Goal: Communication & Community: Answer question/provide support

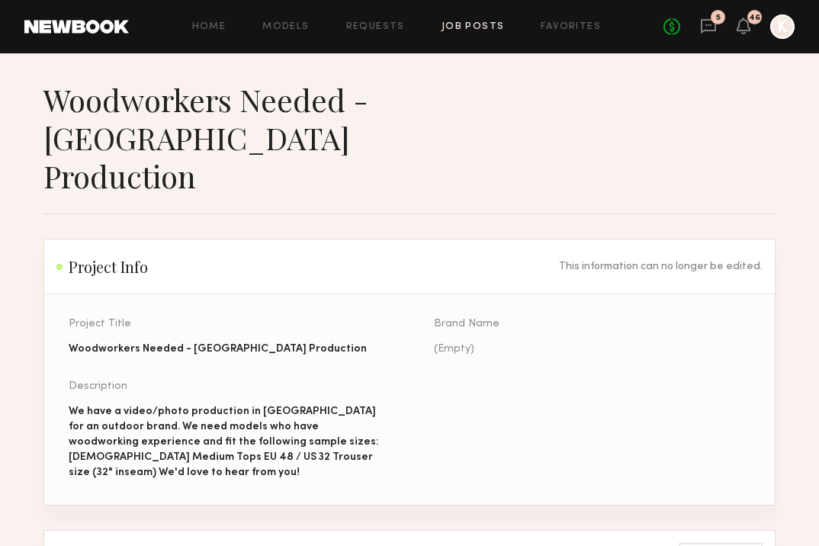
scroll to position [417, 0]
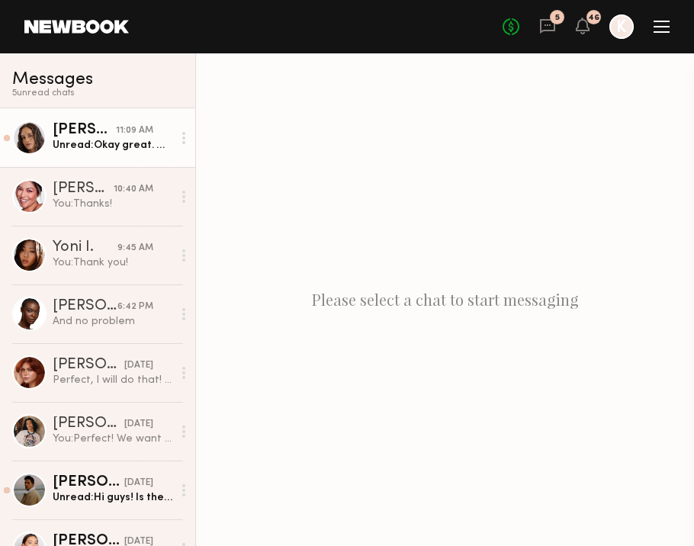
click at [88, 134] on div "[PERSON_NAME]" at bounding box center [84, 130] width 63 height 15
click at [127, 145] on div "Unread: Okay great. What is the brand? Do you have more shoot info? Is it campa…" at bounding box center [113, 145] width 120 height 14
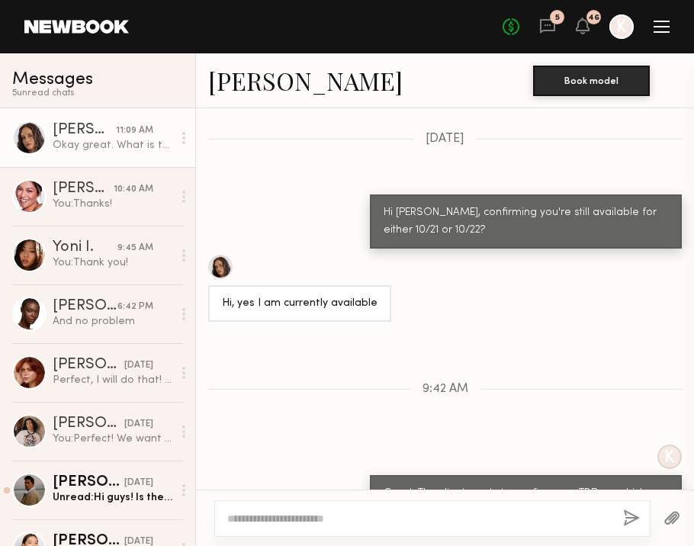
scroll to position [2067, 0]
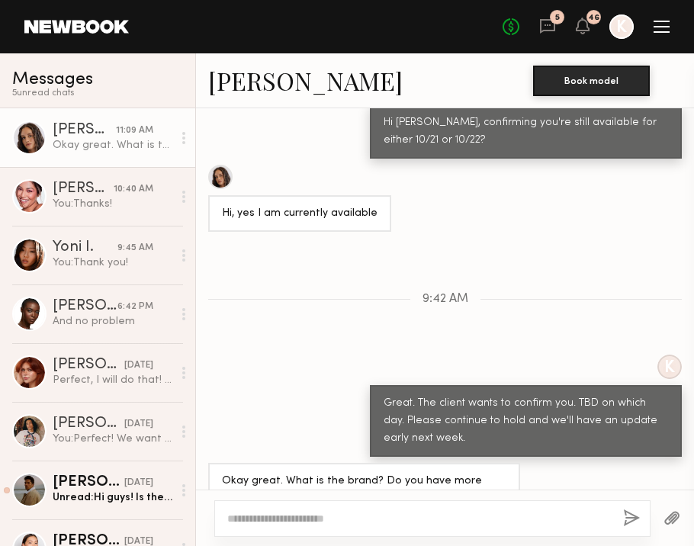
click at [270, 510] on div at bounding box center [432, 518] width 436 height 37
click at [262, 515] on textarea at bounding box center [418, 518] width 383 height 15
type textarea "**********"
click at [621, 523] on div "**********" at bounding box center [432, 518] width 436 height 37
click at [630, 521] on button "button" at bounding box center [631, 518] width 17 height 19
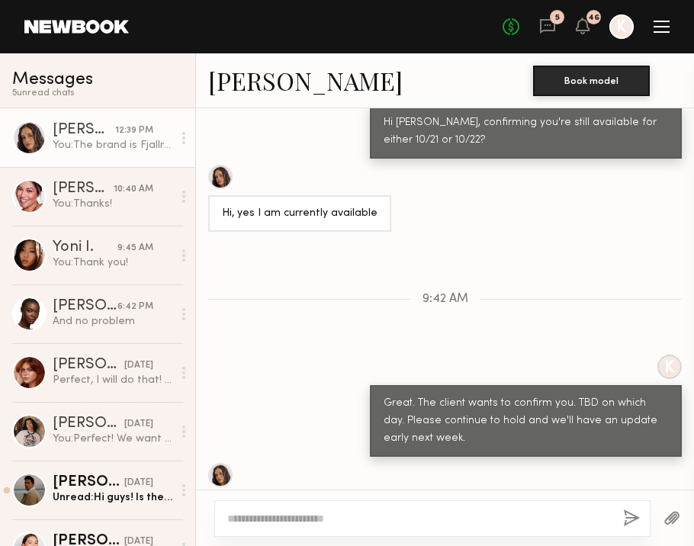
scroll to position [2256, 0]
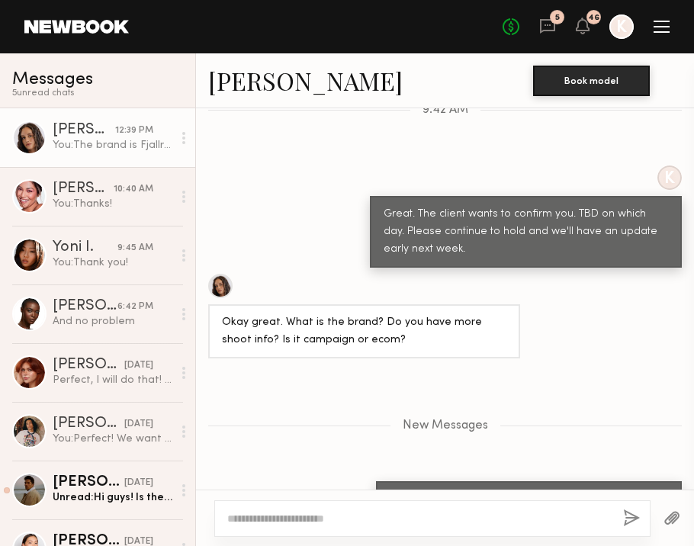
click at [655, 33] on div "No fees up to $5,000 5 46 K" at bounding box center [585, 26] width 167 height 24
click at [658, 22] on div at bounding box center [661, 27] width 16 height 12
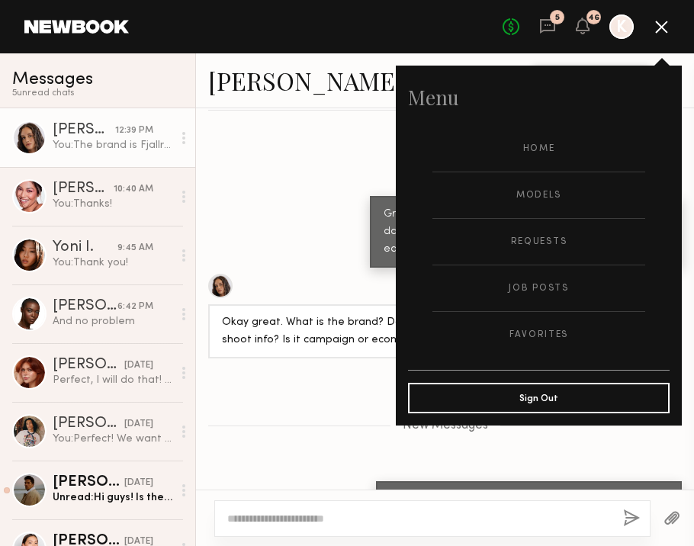
click at [658, 22] on div at bounding box center [661, 27] width 16 height 12
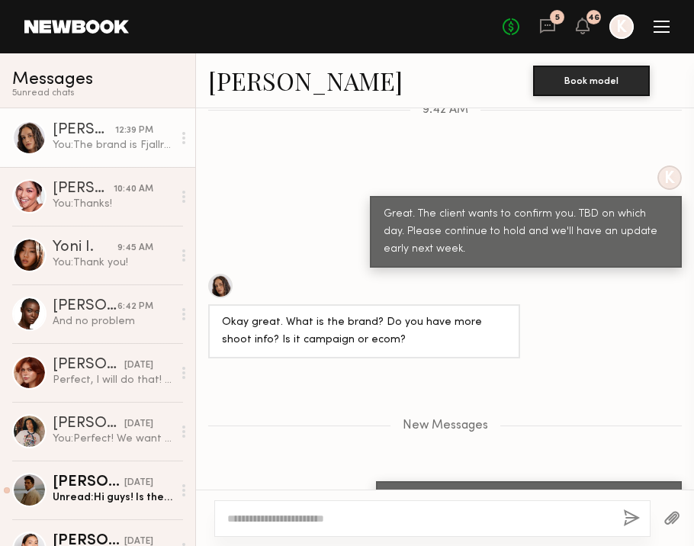
click at [657, 31] on div at bounding box center [661, 32] width 16 height 2
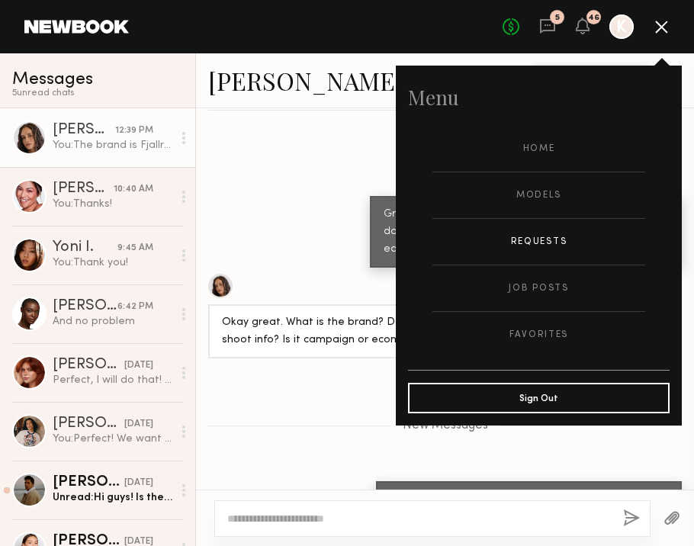
click at [544, 242] on link "Requests" at bounding box center [538, 242] width 213 height 46
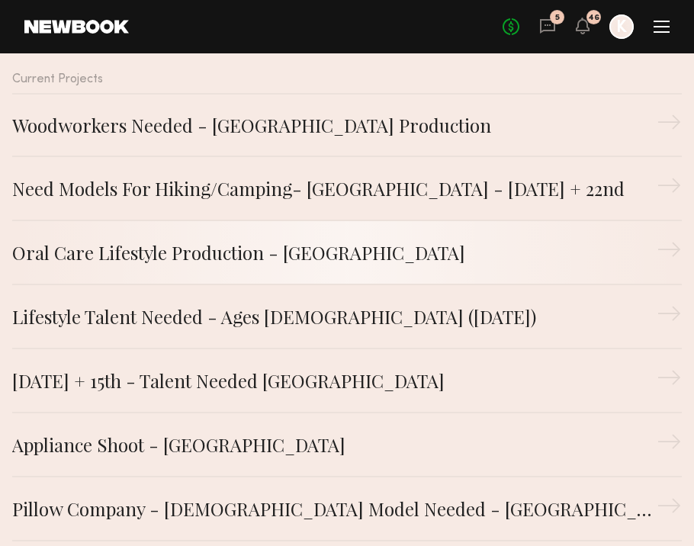
click at [235, 279] on link "Oral Care Lifestyle Production - [GEOGRAPHIC_DATA] →" at bounding box center [346, 253] width 669 height 64
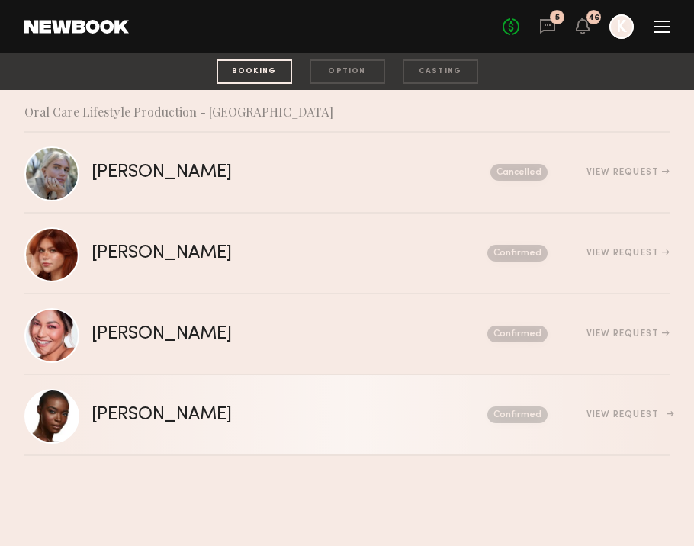
click at [220, 413] on div "[PERSON_NAME]" at bounding box center [225, 415] width 268 height 18
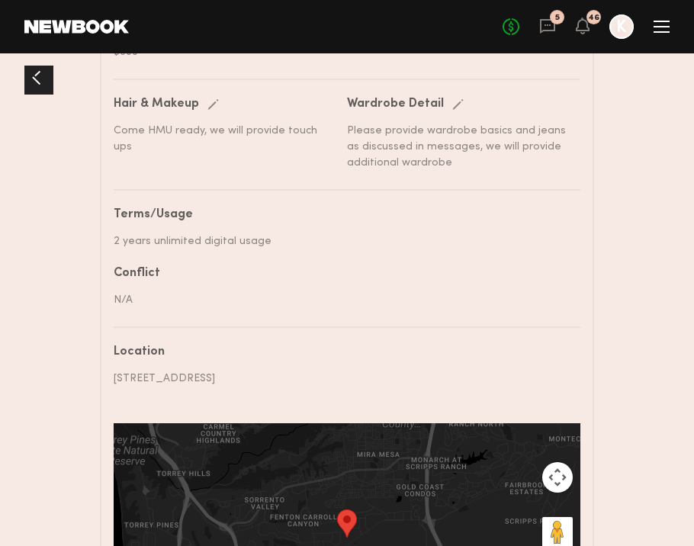
scroll to position [259, 0]
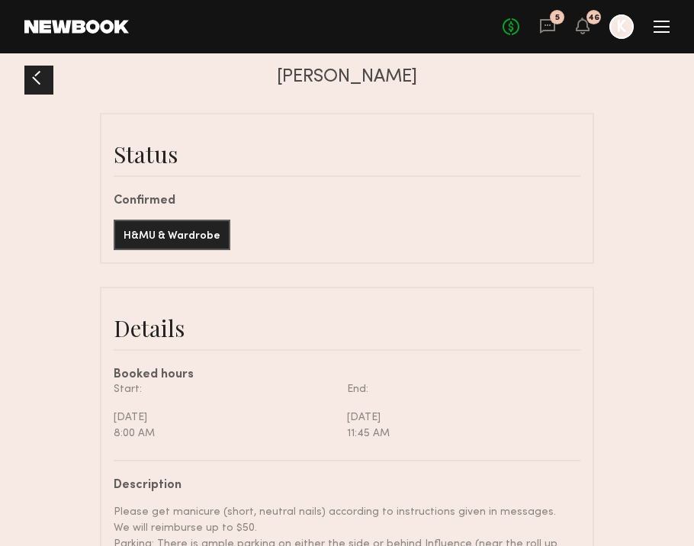
click at [39, 84] on div at bounding box center [36, 78] width 24 height 24
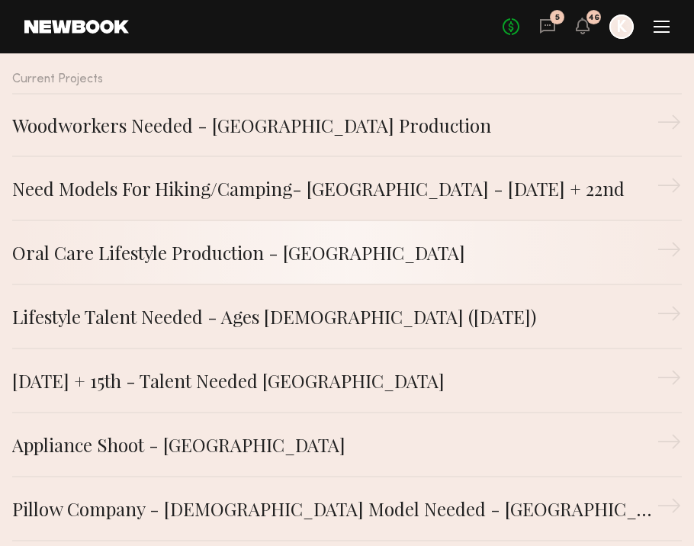
click at [348, 270] on link "Oral Care Lifestyle Production - [GEOGRAPHIC_DATA] →" at bounding box center [346, 253] width 669 height 64
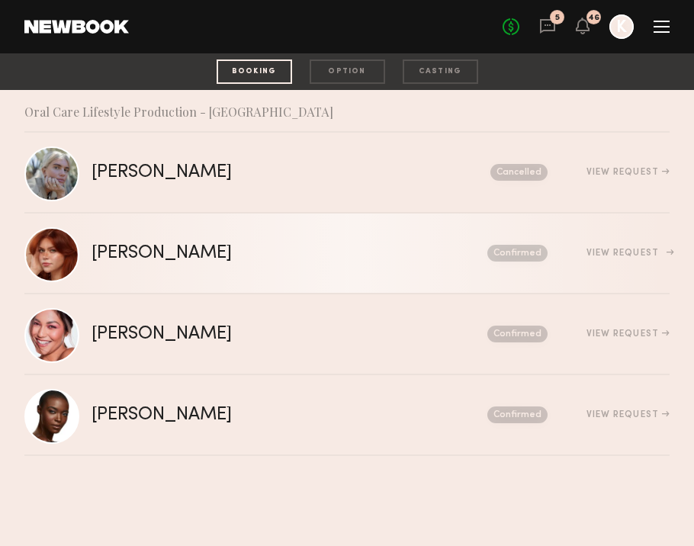
click at [141, 260] on div "[PERSON_NAME]" at bounding box center [225, 254] width 268 height 18
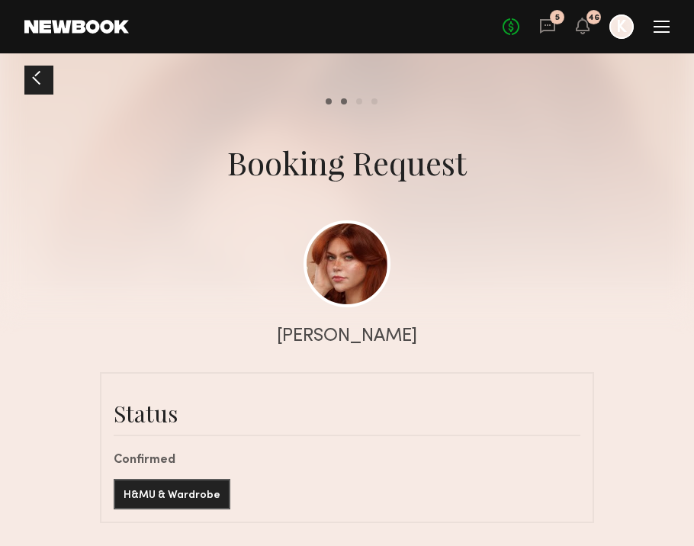
scroll to position [261, 0]
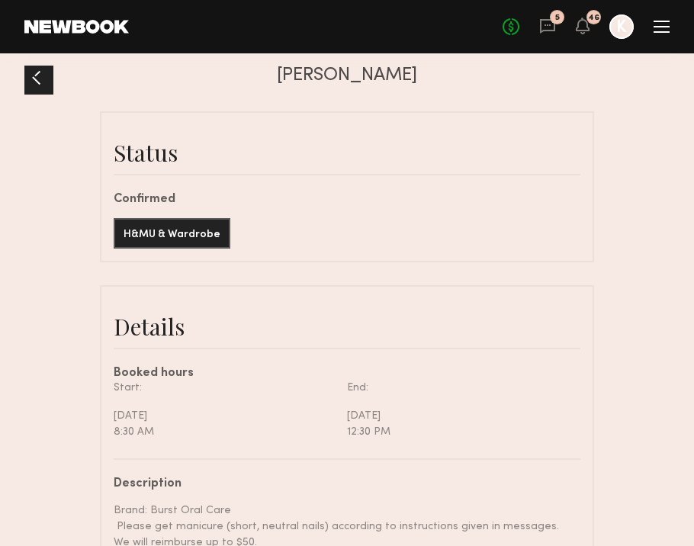
click at [39, 75] on div at bounding box center [36, 78] width 24 height 24
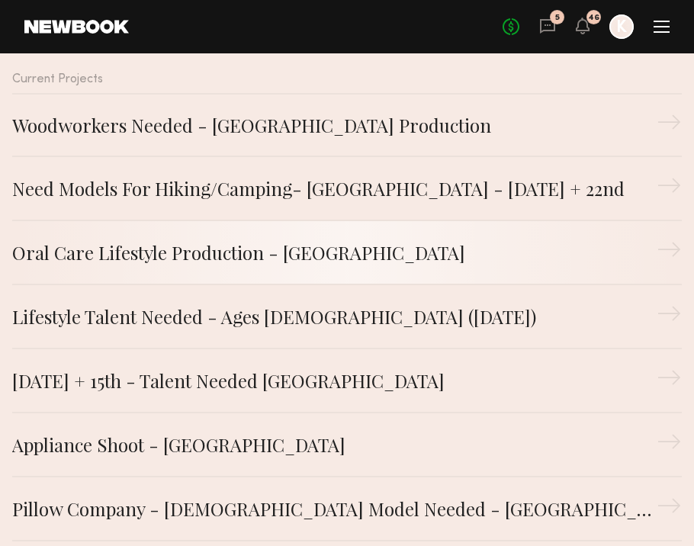
click at [264, 265] on div "Oral Care Lifestyle Production - [GEOGRAPHIC_DATA]" at bounding box center [334, 252] width 644 height 27
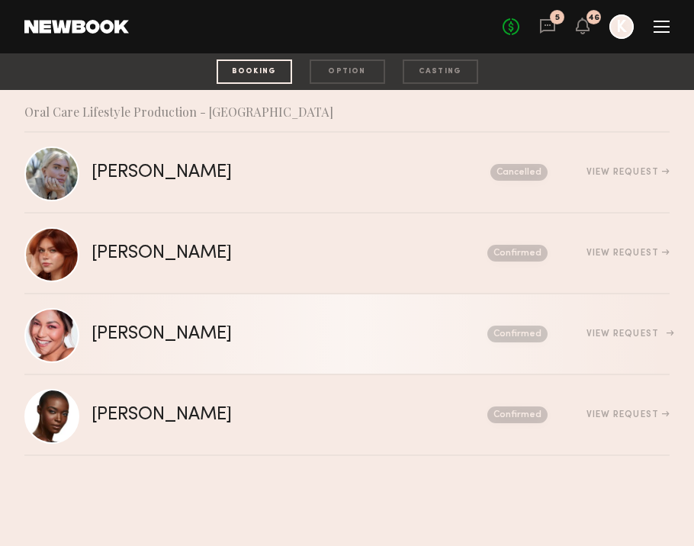
click at [256, 345] on link "[PERSON_NAME] Send request Model response Review hours worked Pay model Confirm…" at bounding box center [346, 334] width 645 height 81
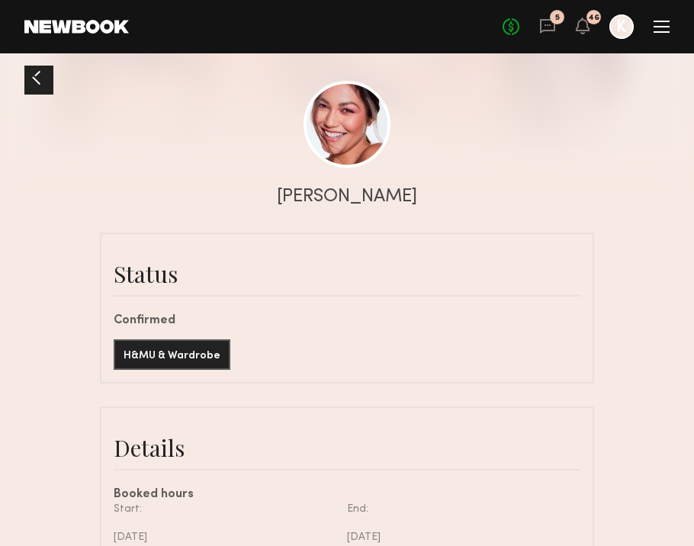
scroll to position [364, 0]
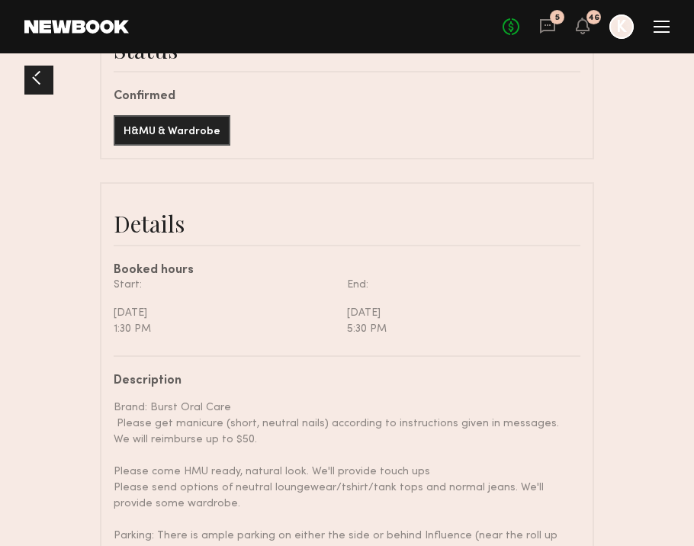
click at [37, 76] on div at bounding box center [36, 78] width 24 height 24
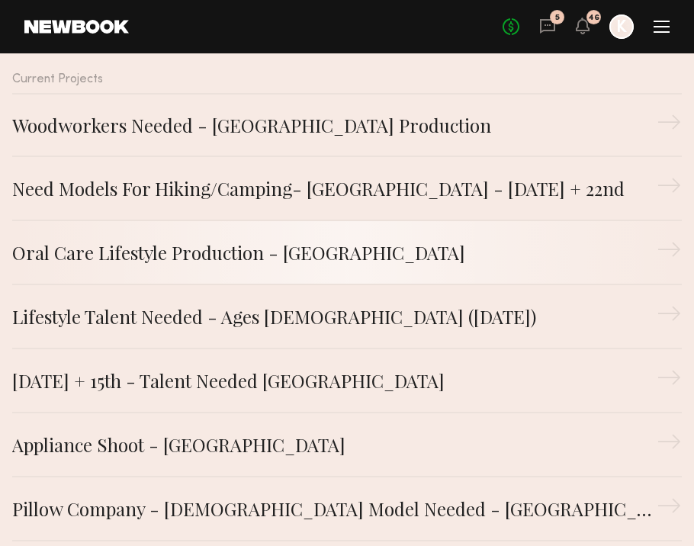
click at [161, 246] on div "Oral Care Lifestyle Production - [GEOGRAPHIC_DATA]" at bounding box center [334, 252] width 644 height 27
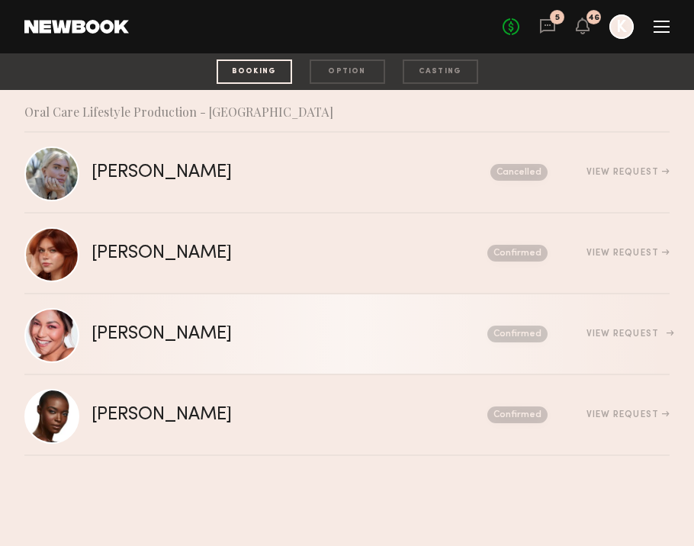
click at [181, 342] on div "[PERSON_NAME]" at bounding box center [225, 335] width 268 height 18
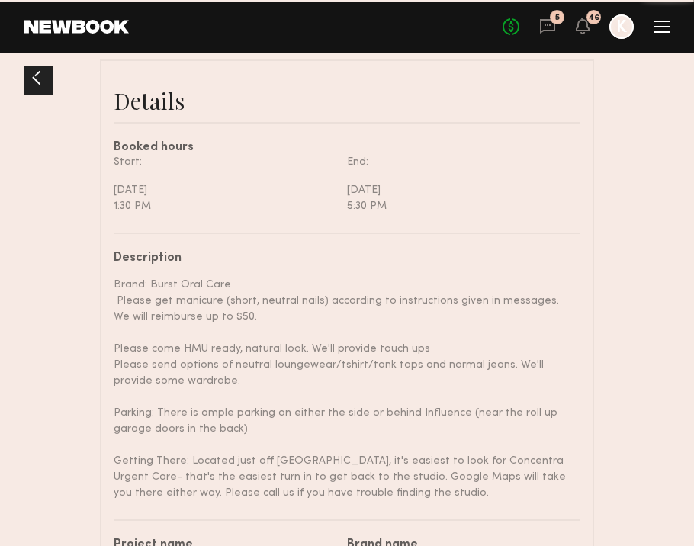
scroll to position [970, 0]
click at [47, 77] on div at bounding box center [36, 78] width 24 height 24
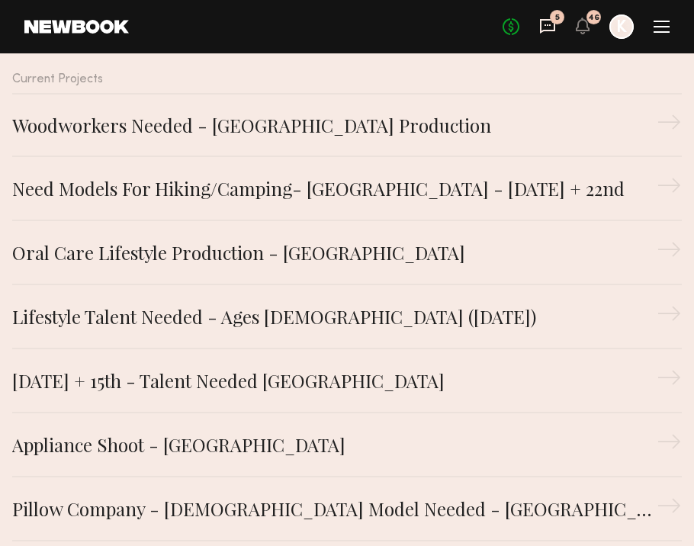
click at [540, 23] on icon at bounding box center [547, 26] width 15 height 14
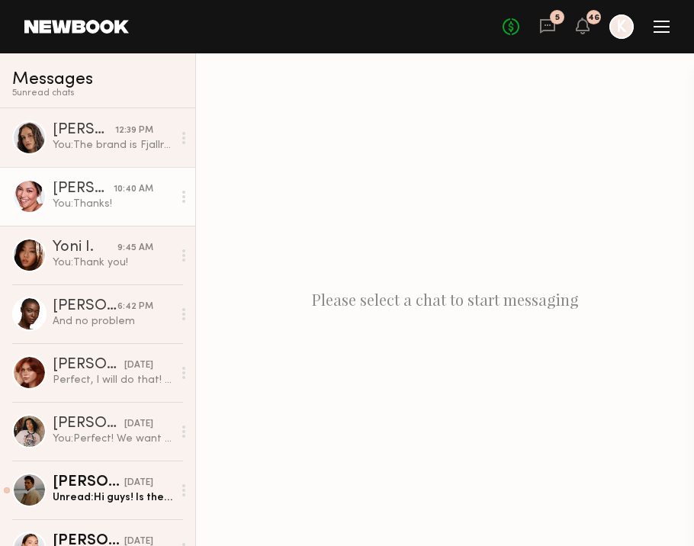
click at [85, 197] on div "You: Thanks!" at bounding box center [113, 204] width 120 height 14
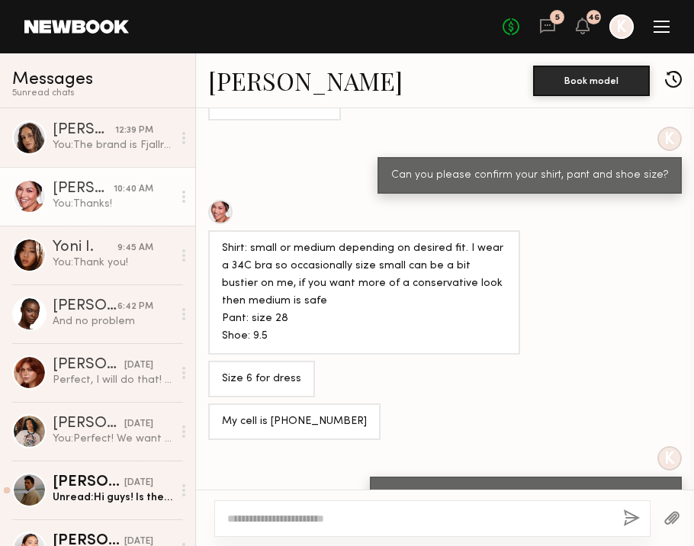
scroll to position [679, 0]
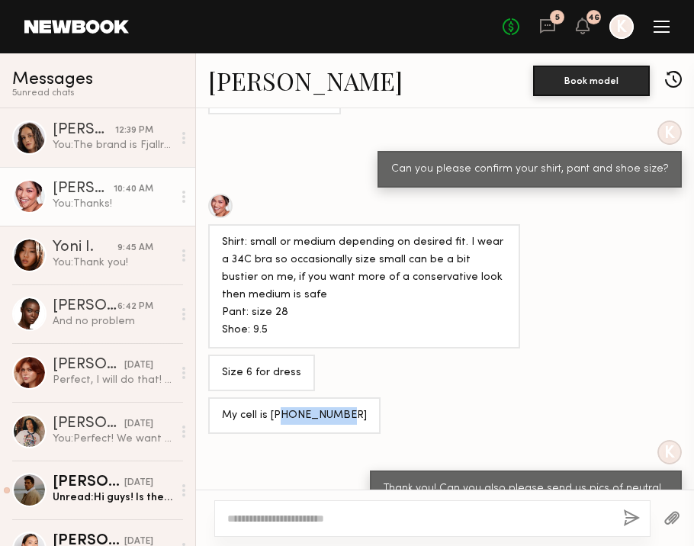
drag, startPoint x: 277, startPoint y: 412, endPoint x: 347, endPoint y: 412, distance: 70.1
click at [347, 412] on div "My cell is [PHONE_NUMBER]" at bounding box center [445, 415] width 498 height 37
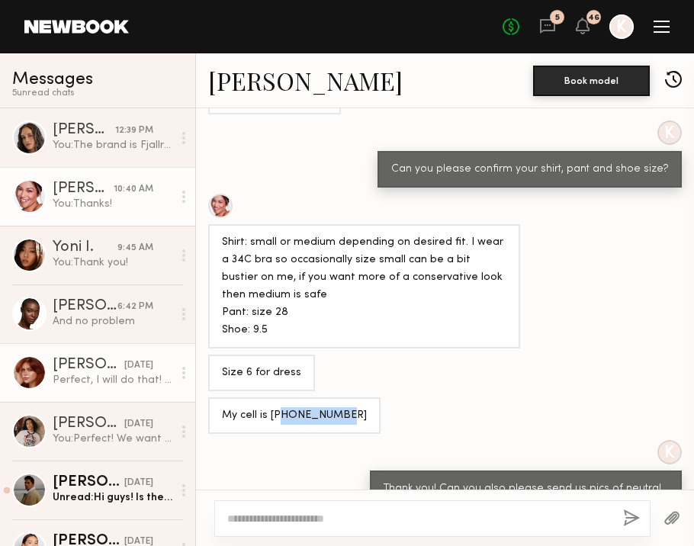
copy div "7143154543"
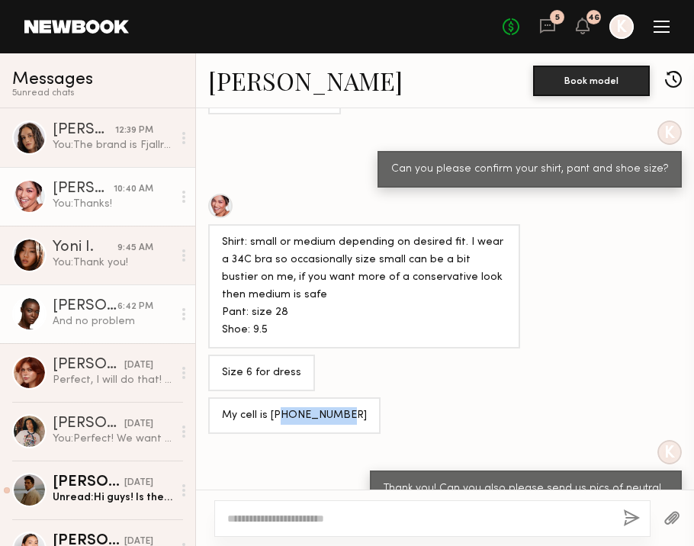
click at [105, 313] on div "[PERSON_NAME]" at bounding box center [85, 306] width 65 height 15
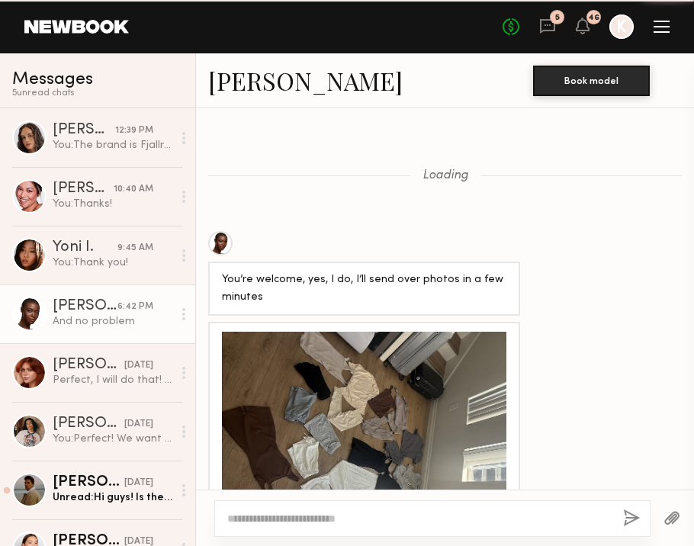
scroll to position [930, 0]
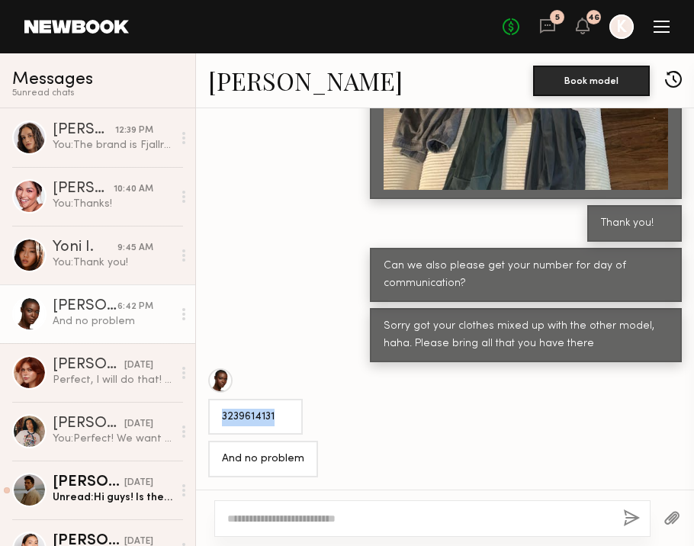
drag, startPoint x: 223, startPoint y: 415, endPoint x: 275, endPoint y: 418, distance: 52.7
click at [275, 418] on div "3239614131" at bounding box center [255, 418] width 67 height 18
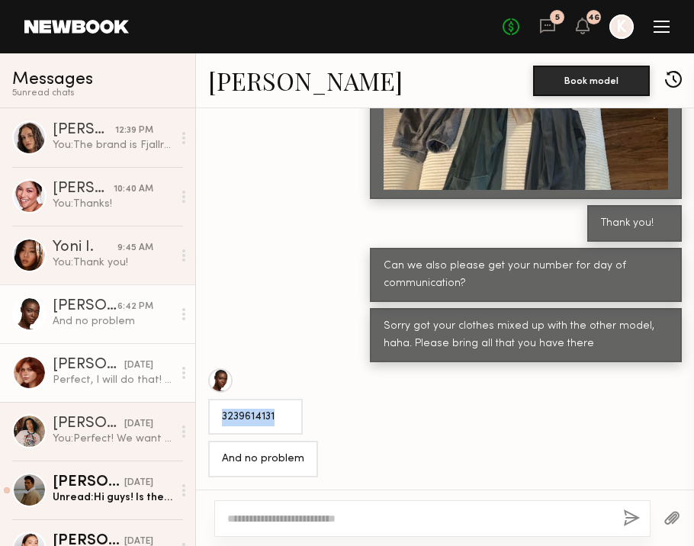
copy div "3239614131"
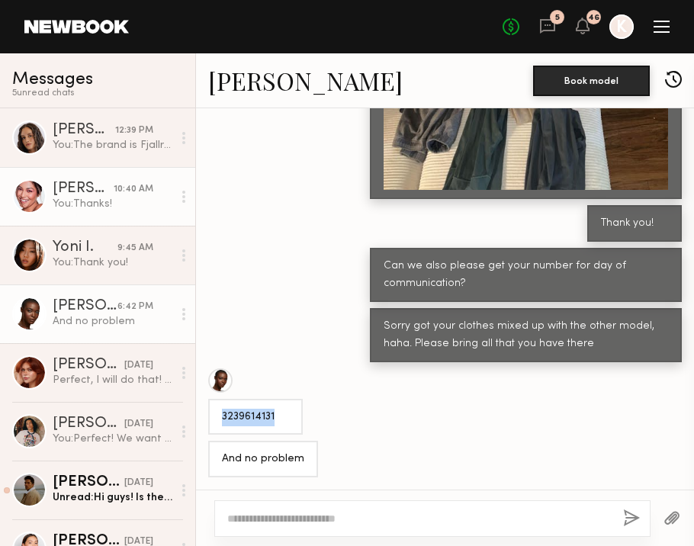
click at [95, 199] on div "You: Thanks!" at bounding box center [113, 204] width 120 height 14
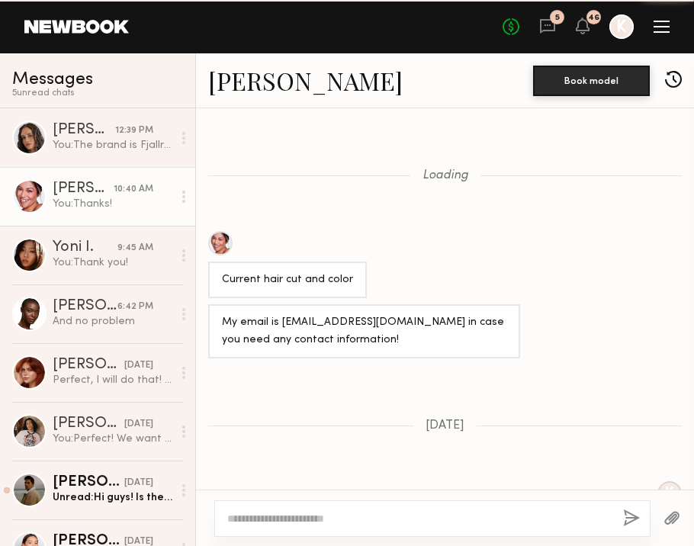
scroll to position [3452, 0]
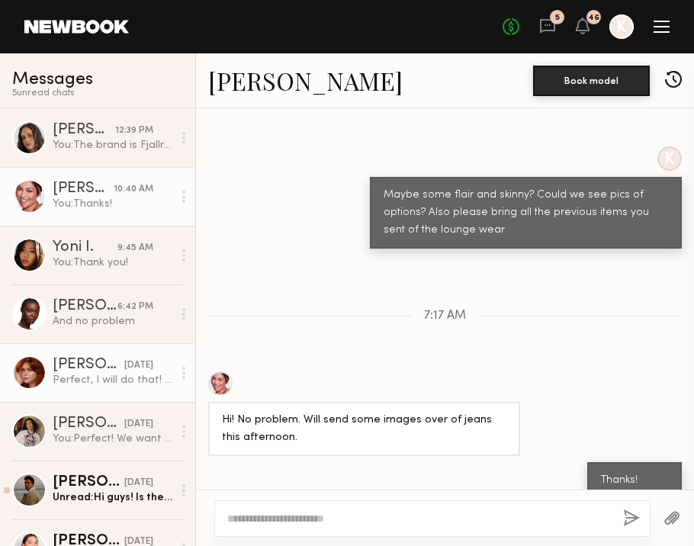
click at [101, 366] on div "[PERSON_NAME]" at bounding box center [89, 365] width 72 height 15
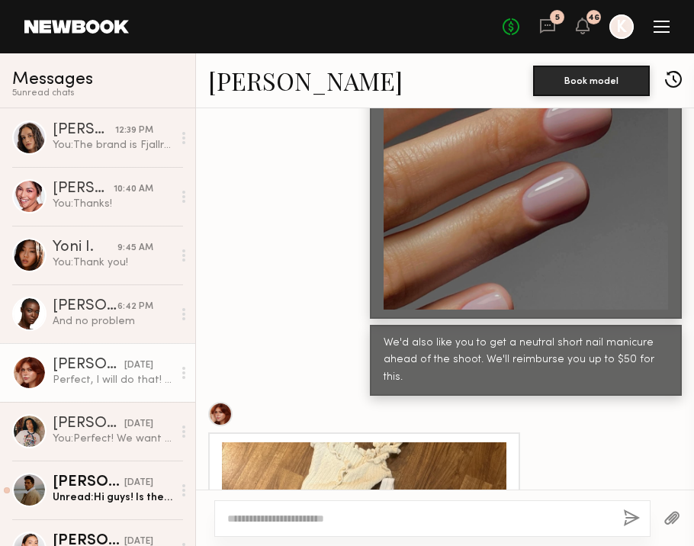
scroll to position [1783, 0]
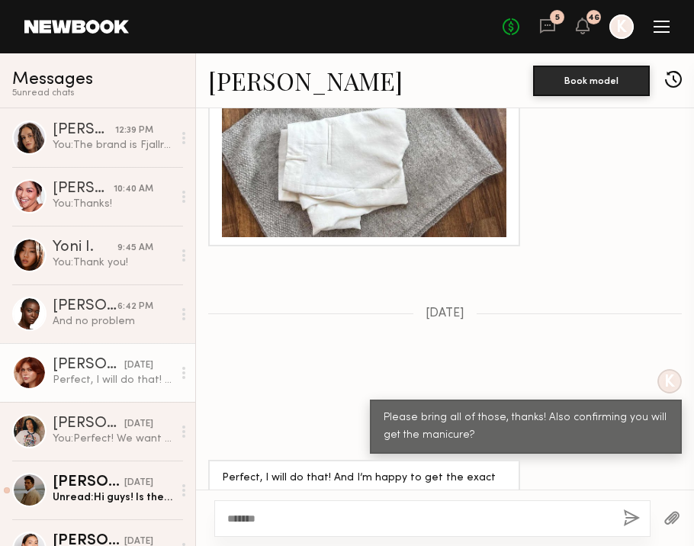
type textarea "*******"
click at [636, 511] on button "button" at bounding box center [631, 518] width 17 height 19
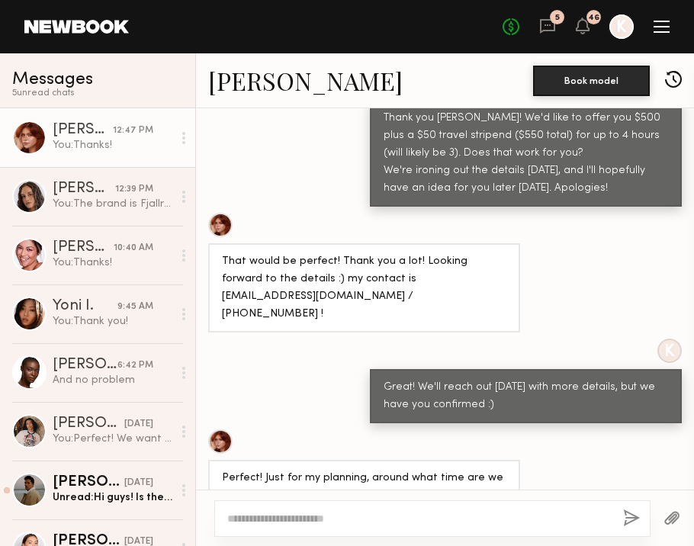
scroll to position [1121, 0]
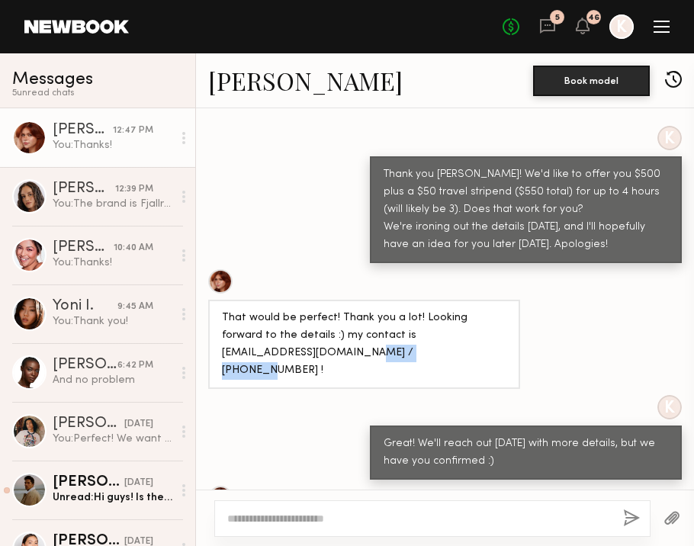
drag, startPoint x: 476, startPoint y: 330, endPoint x: 269, endPoint y: 348, distance: 207.4
click at [269, 348] on div "That would be perfect! Thank you a lot! Looking forward to the details :) my co…" at bounding box center [364, 345] width 284 height 70
copy div "[PHONE_NUMBER]"
